Goal: Information Seeking & Learning: Find specific fact

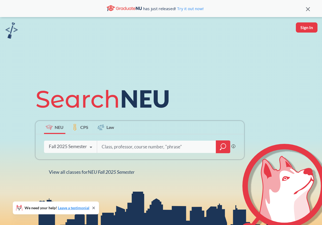
click at [143, 146] on input "search" at bounding box center [156, 146] width 111 height 11
type input "[PERSON_NAME]"
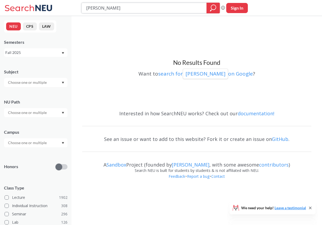
click at [101, 10] on input "[PERSON_NAME]" at bounding box center [144, 7] width 117 height 9
type input "[PERSON_NAME]"
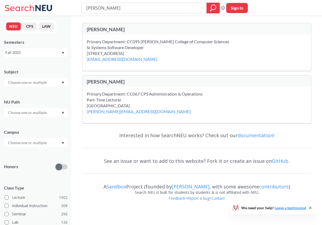
click at [123, 12] on input "[PERSON_NAME]" at bounding box center [144, 7] width 117 height 9
type input "[PERSON_NAME]"
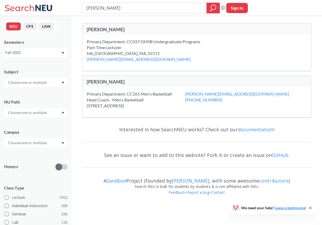
click at [123, 12] on input "[PERSON_NAME]" at bounding box center [144, 7] width 117 height 9
type input "[PERSON_NAME]"
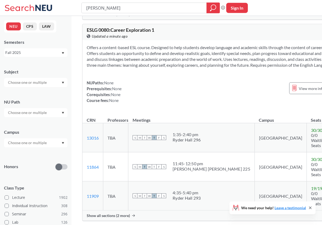
scroll to position [326, 0]
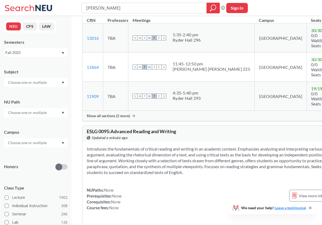
type input "[PERSON_NAME]"
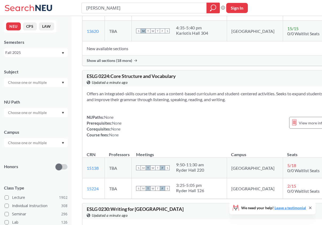
scroll to position [925, 0]
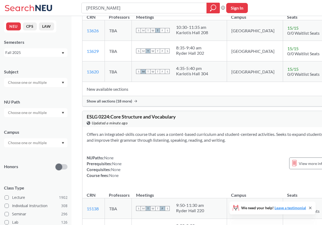
click at [310, 209] on icon at bounding box center [310, 208] width 4 height 4
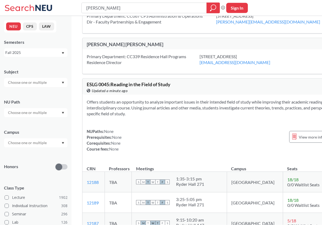
scroll to position [0, 0]
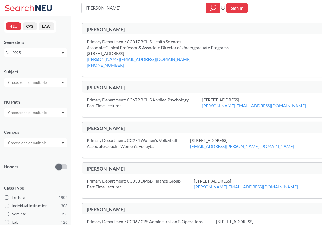
click at [41, 49] on div "Fall 2025" at bounding box center [35, 52] width 63 height 9
click at [44, 83] on input "text" at bounding box center [27, 82] width 45 height 6
click at [46, 79] on div at bounding box center [35, 82] width 63 height 9
click at [51, 107] on div "NU Path" at bounding box center [35, 105] width 63 height 23
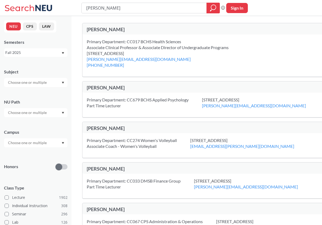
click at [50, 114] on input "text" at bounding box center [27, 112] width 45 height 6
click at [84, 100] on div "Primary Department: CC679 BCHS Applied Psychology Part Time Lecturer [STREET_AD…" at bounding box center [218, 105] width 272 height 25
